Goal: Register for event/course

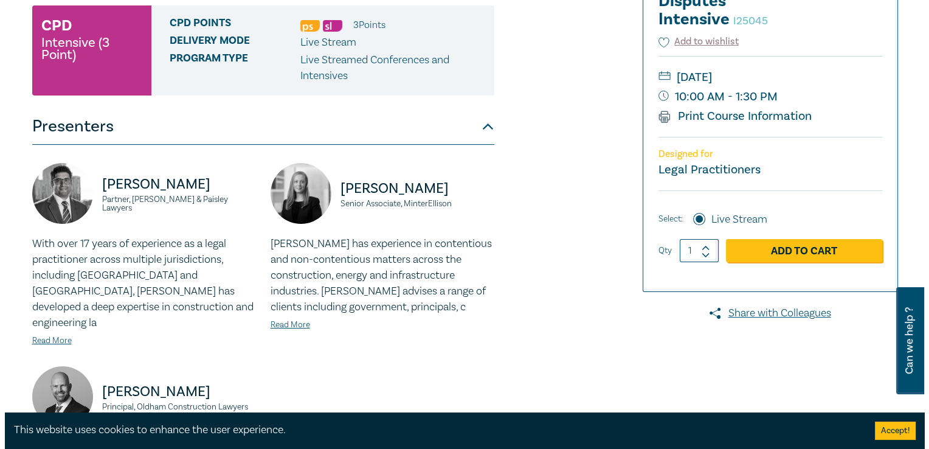
scroll to position [227, 0]
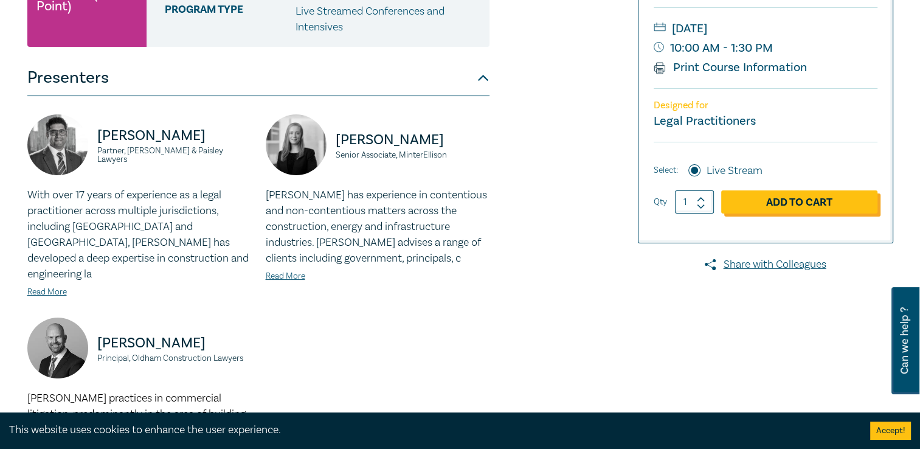
click at [802, 200] on link "Add to Cart" at bounding box center [799, 201] width 156 height 23
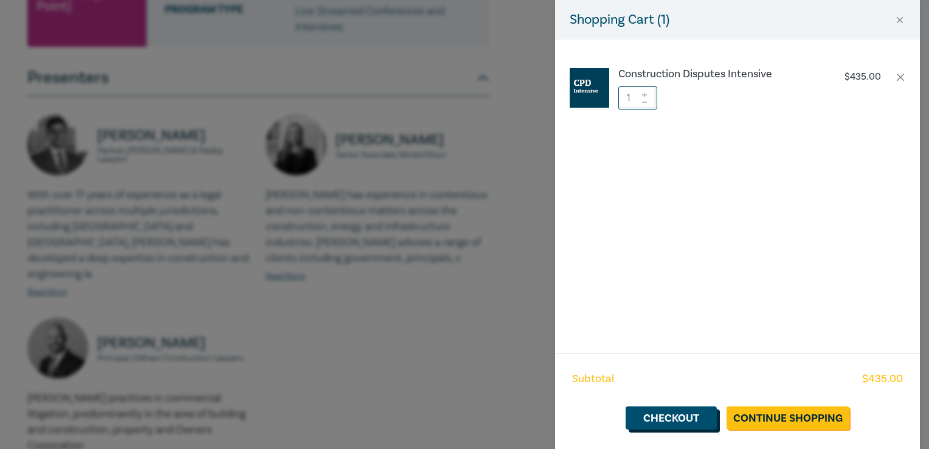
click at [669, 416] on link "Checkout" at bounding box center [670, 417] width 91 height 23
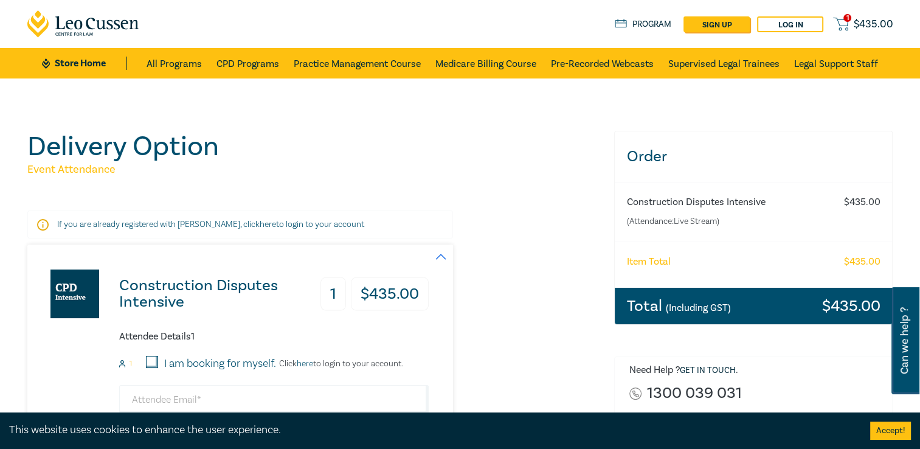
click at [154, 358] on input "I am booking for myself." at bounding box center [152, 362] width 12 height 12
checkbox input "true"
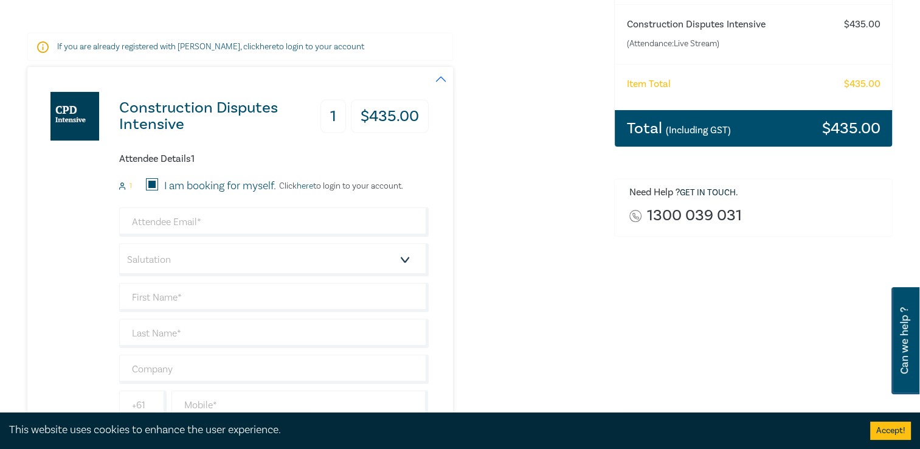
scroll to position [202, 0]
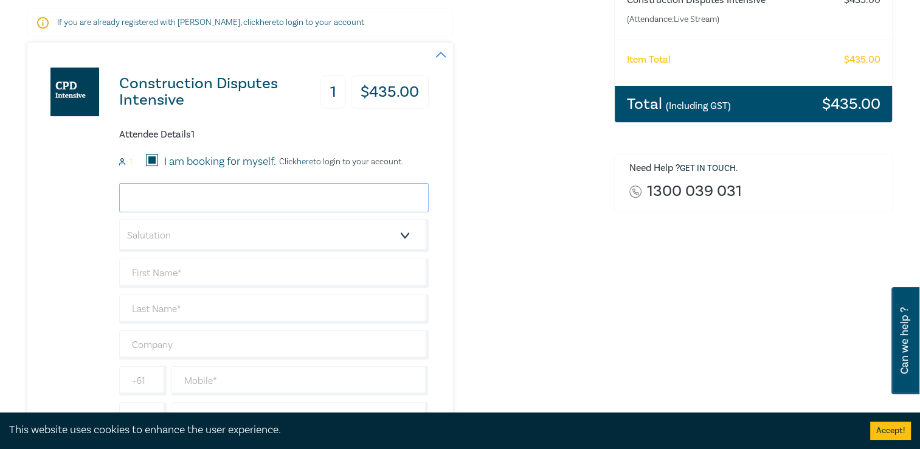
click at [146, 196] on input "email" at bounding box center [273, 197] width 309 height 29
type input "ianolson@bigpond.com"
type input "[PERSON_NAME]"
type input "[PERSON_NAME] Legal Pty Ltd"
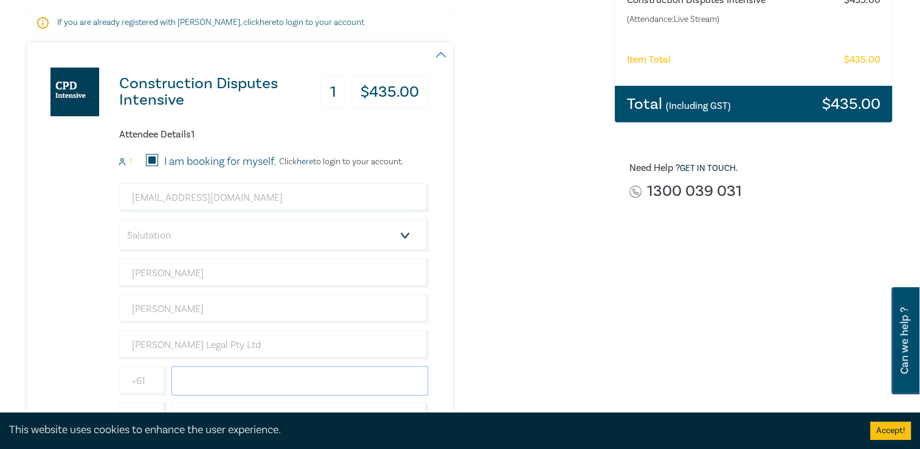
click at [193, 371] on input "text" at bounding box center [299, 380] width 257 height 29
type input "0433832060"
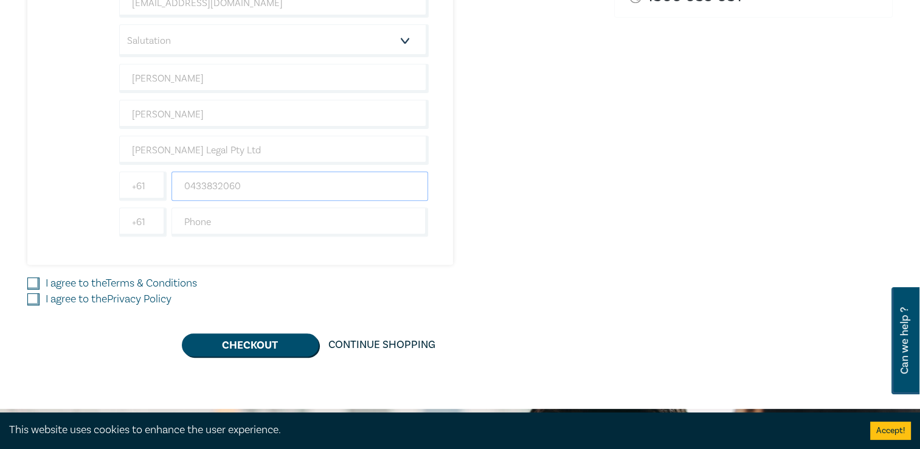
scroll to position [429, 0]
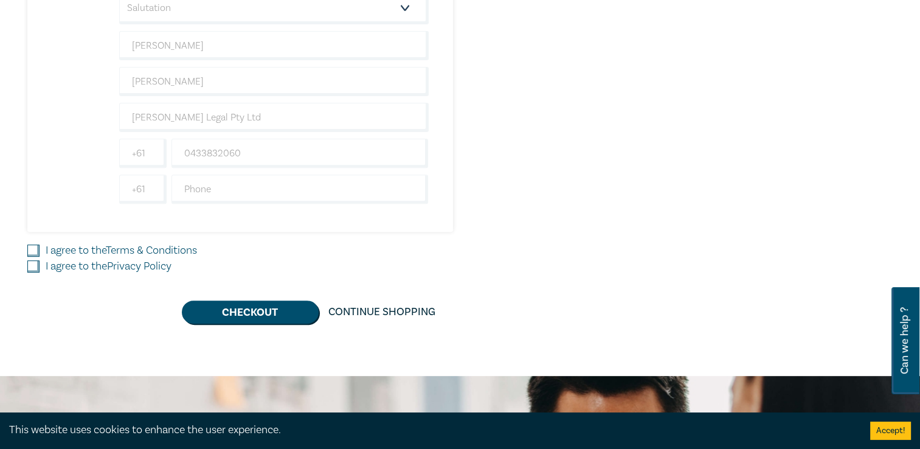
click at [33, 245] on input "I agree to the Terms & Conditions" at bounding box center [33, 250] width 12 height 12
checkbox input "true"
click at [32, 264] on input "I agree to the Privacy Policy" at bounding box center [33, 266] width 12 height 12
checkbox input "true"
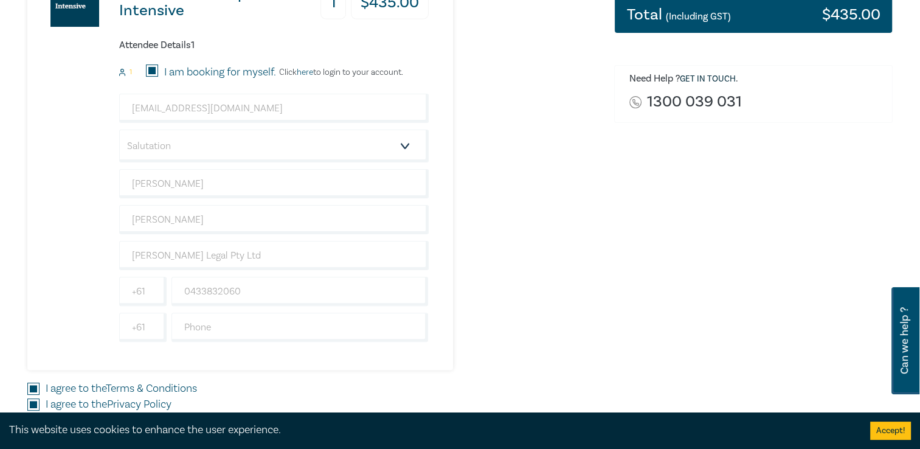
scroll to position [275, 0]
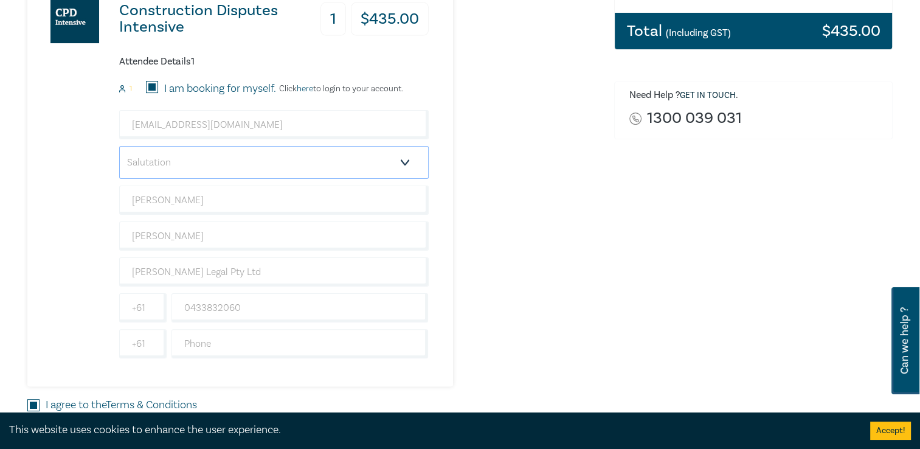
click at [404, 160] on select "Salutation Mr. Mrs. Ms. Miss Dr. Prof. Other" at bounding box center [273, 162] width 309 height 33
select select "Mr."
click at [119, 146] on select "Salutation Mr. Mrs. Ms. Miss Dr. Prof. Other" at bounding box center [273, 162] width 309 height 33
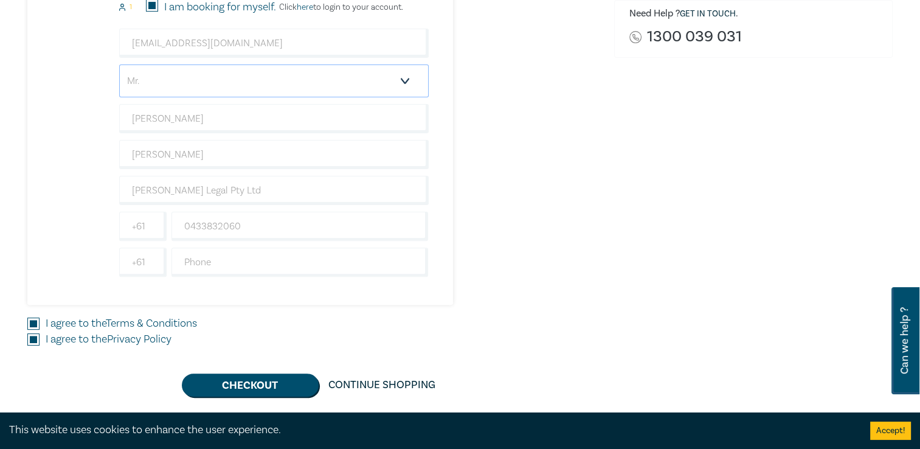
scroll to position [388, 0]
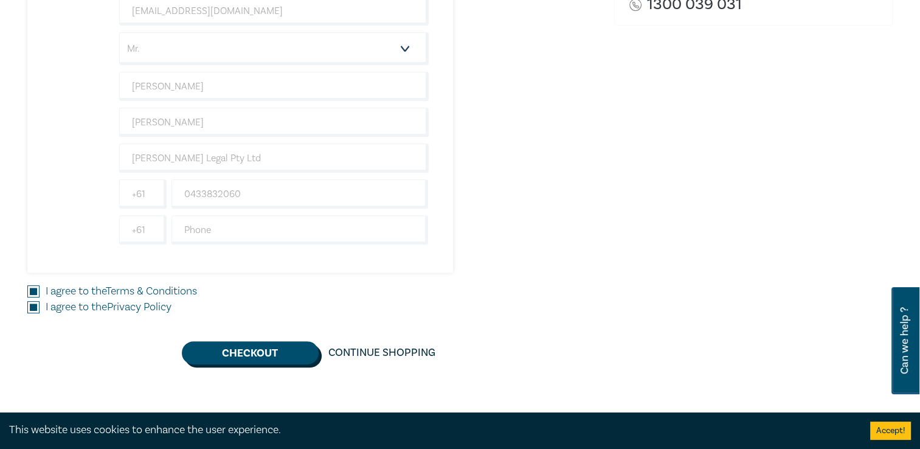
click at [261, 351] on button "Checkout" at bounding box center [250, 352] width 137 height 23
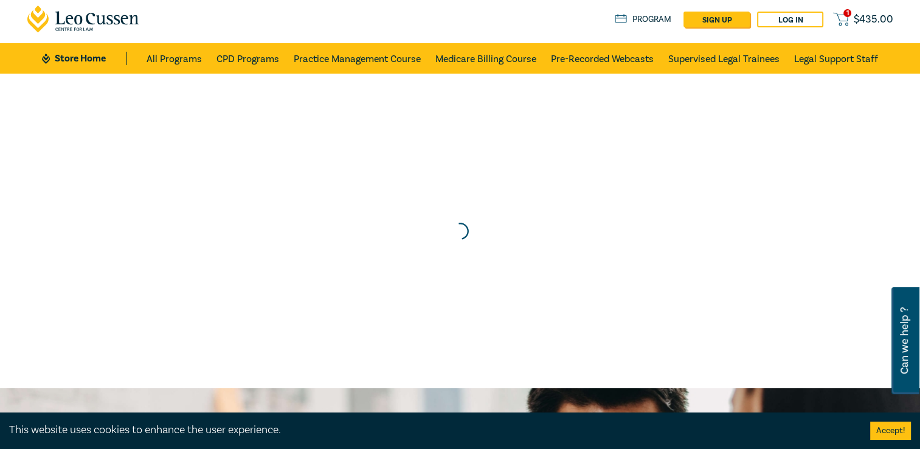
scroll to position [0, 0]
